Goal: Task Accomplishment & Management: Manage account settings

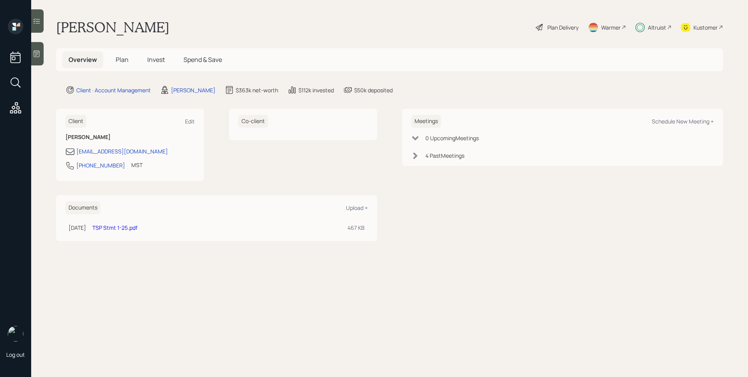
click at [656, 26] on div "Altruist" at bounding box center [657, 27] width 18 height 8
click at [644, 24] on div "Altruist" at bounding box center [653, 27] width 36 height 17
click at [124, 63] on span "Plan" at bounding box center [122, 59] width 13 height 9
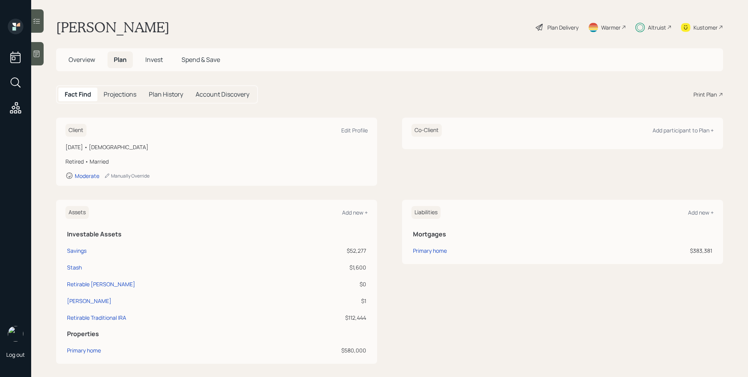
click at [547, 29] on div "Plan Delivery" at bounding box center [562, 27] width 31 height 8
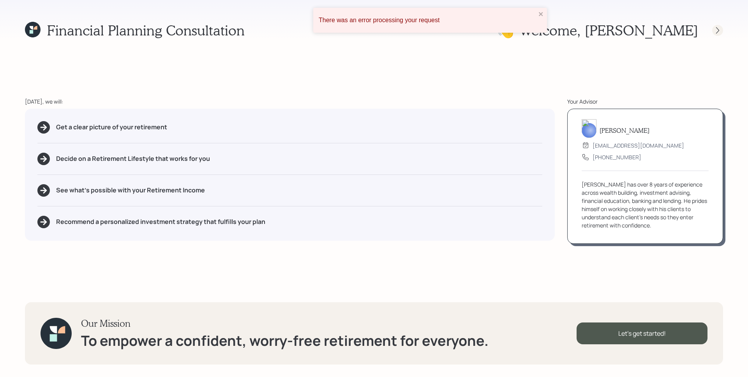
click at [718, 28] on icon at bounding box center [717, 30] width 8 height 8
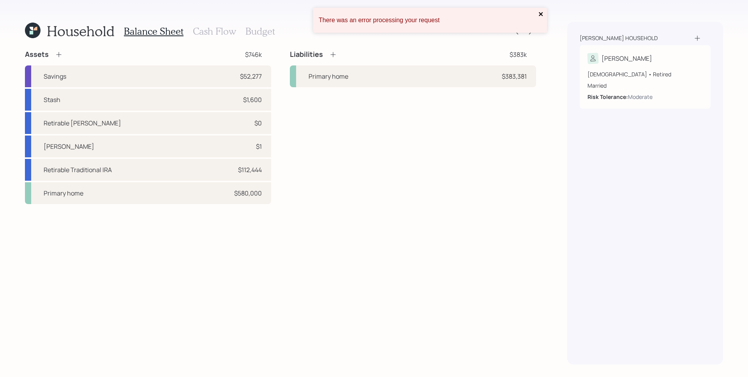
click at [539, 14] on icon "close" at bounding box center [540, 14] width 5 height 6
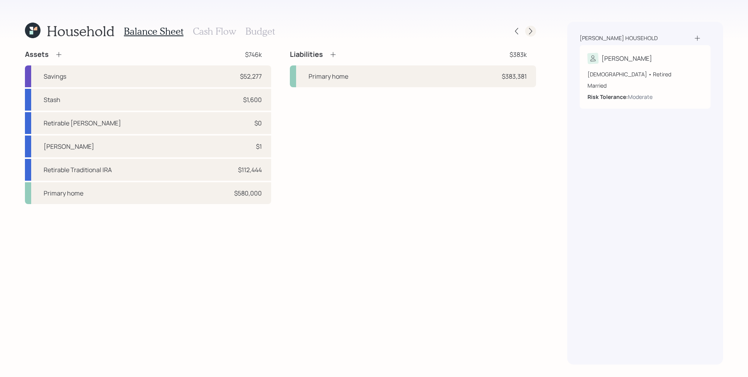
click at [533, 30] on icon at bounding box center [530, 31] width 8 height 8
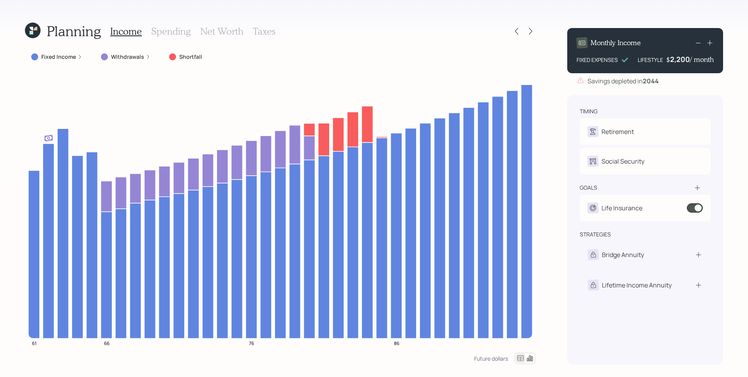
click at [70, 57] on label "Fixed Income" at bounding box center [58, 57] width 35 height 8
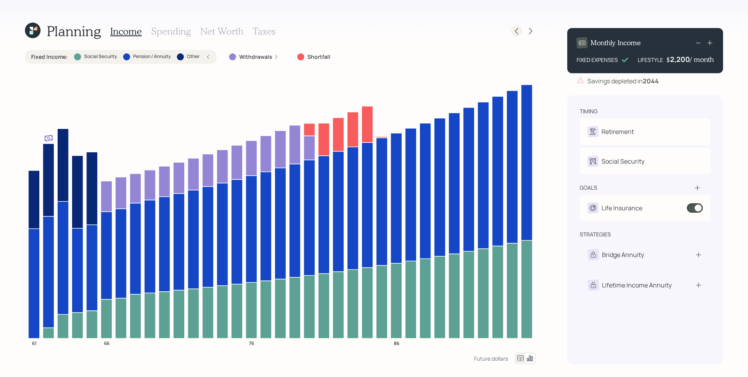
click at [520, 27] on icon at bounding box center [516, 31] width 8 height 8
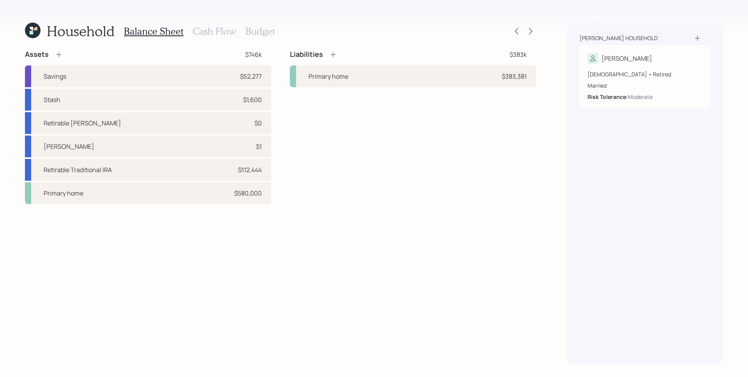
click at [211, 33] on h3 "Cash Flow" at bounding box center [214, 31] width 43 height 11
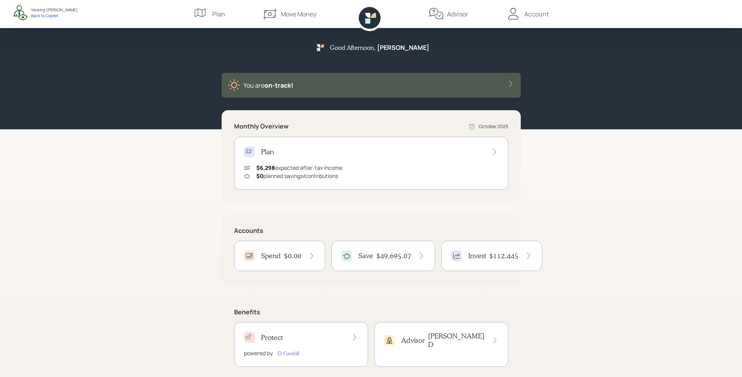
click at [398, 260] on h4 "$49,695.07" at bounding box center [393, 256] width 35 height 9
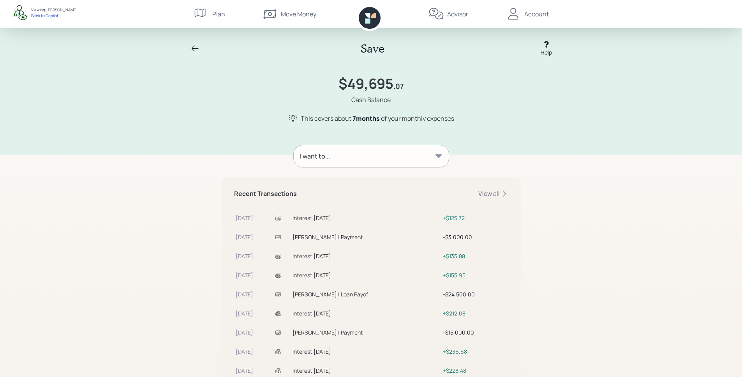
click at [345, 160] on div "I want to..." at bounding box center [371, 156] width 155 height 22
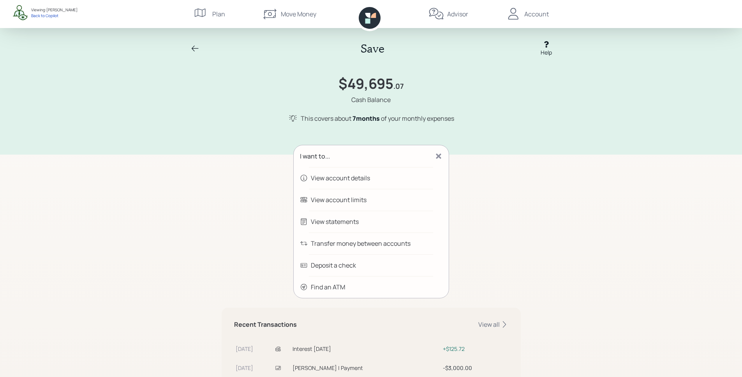
click at [407, 246] on div "Transfer money between accounts" at bounding box center [361, 243] width 100 height 9
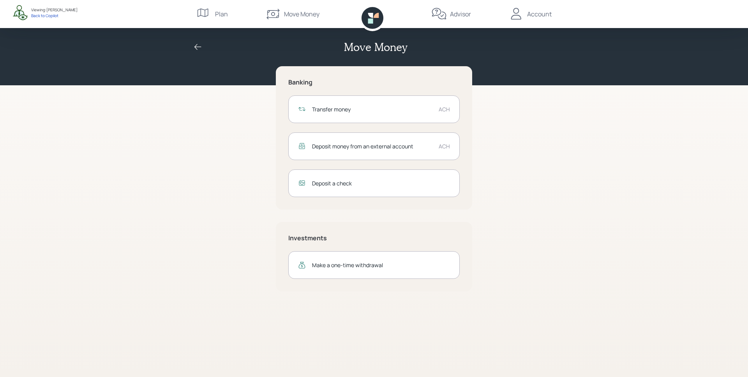
click at [423, 112] on div "Transfer money" at bounding box center [372, 109] width 120 height 8
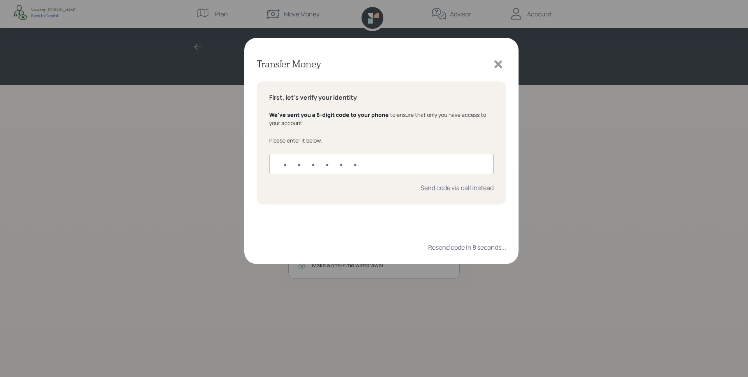
click at [498, 62] on icon at bounding box center [498, 64] width 12 height 12
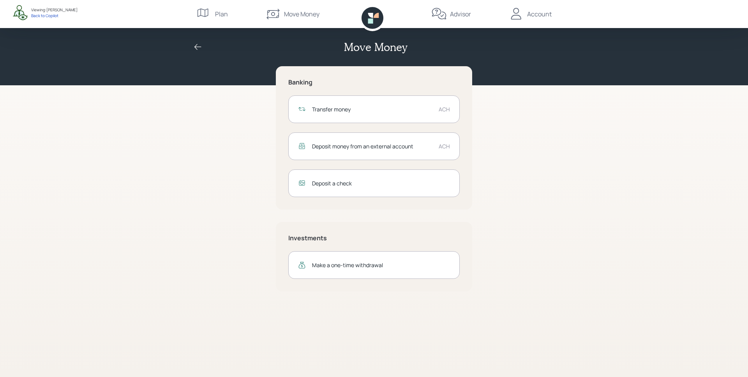
click at [529, 19] on div "Account" at bounding box center [529, 14] width 43 height 28
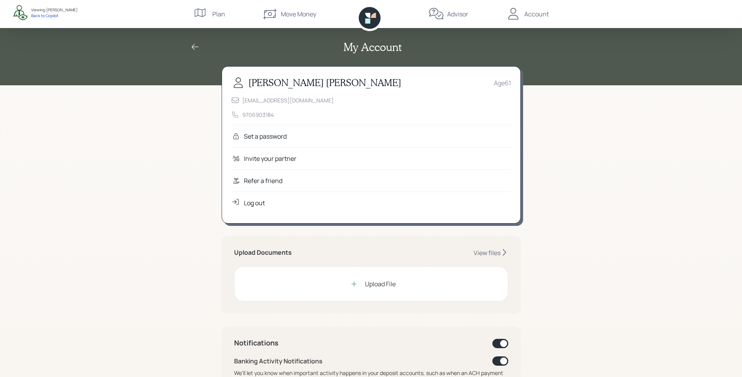
click at [317, 181] on div "Refer a friend" at bounding box center [371, 180] width 280 height 22
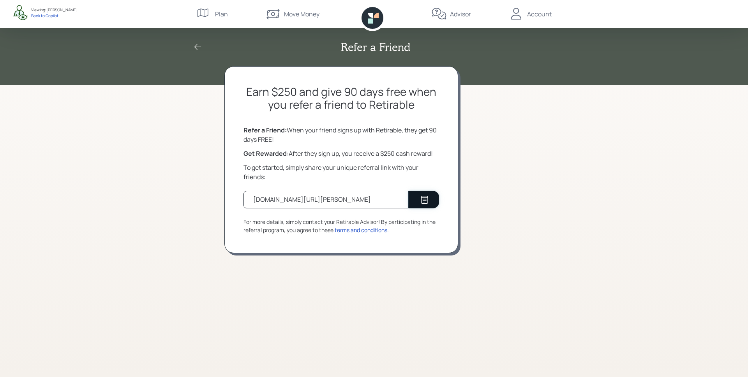
click at [419, 202] on div at bounding box center [423, 199] width 11 height 9
